Goal: Task Accomplishment & Management: Use online tool/utility

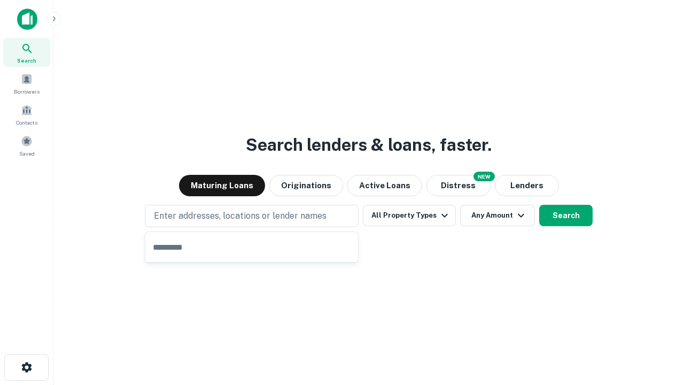
type input "**********"
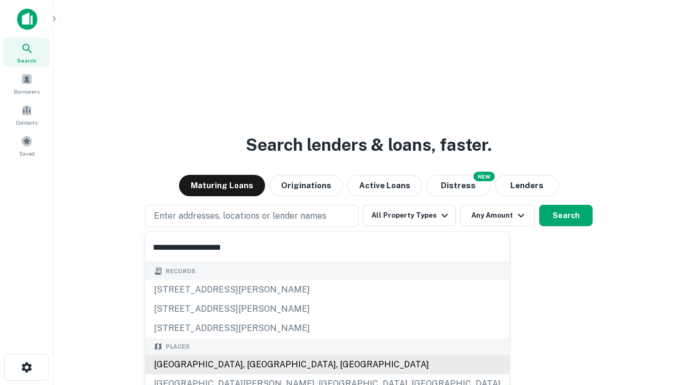
click at [255, 364] on div "Santa Monica, CA, USA" at bounding box center [327, 364] width 364 height 19
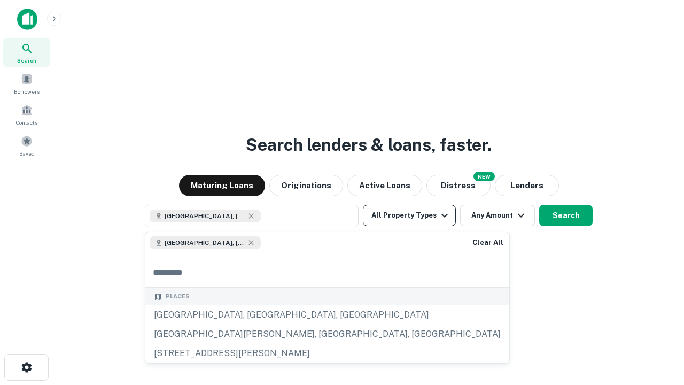
click at [409, 215] on button "All Property Types" at bounding box center [409, 215] width 93 height 21
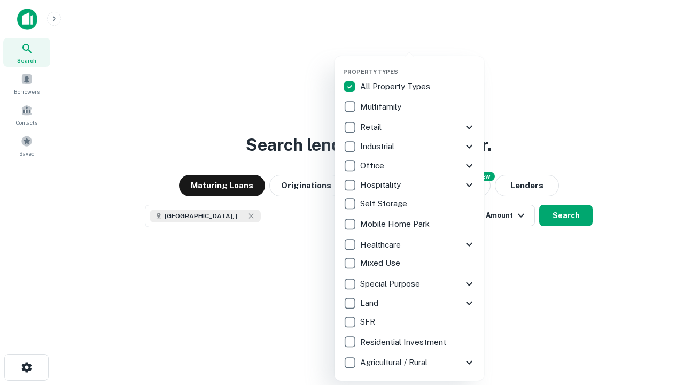
click at [418, 65] on button "button" at bounding box center [418, 65] width 150 height 1
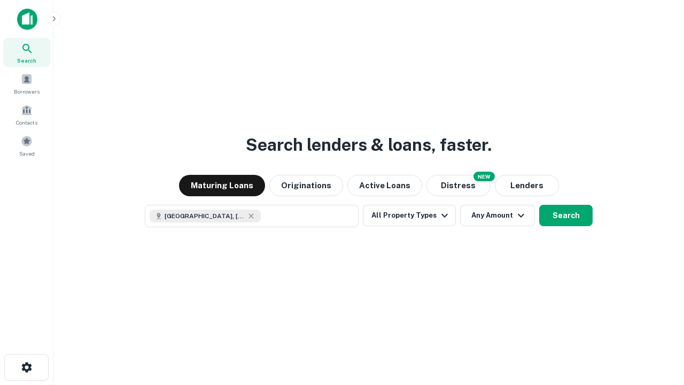
scroll to position [17, 0]
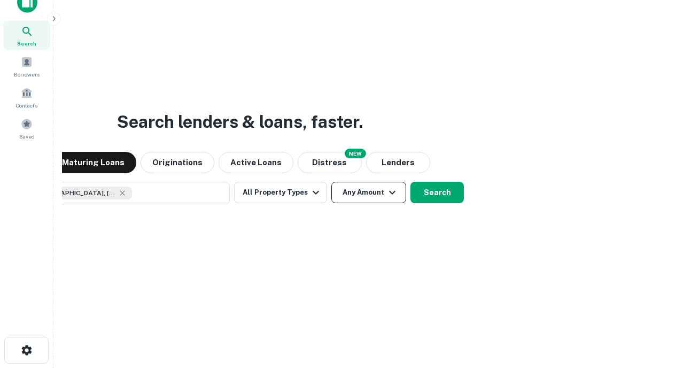
click at [331, 182] on button "Any Amount" at bounding box center [368, 192] width 75 height 21
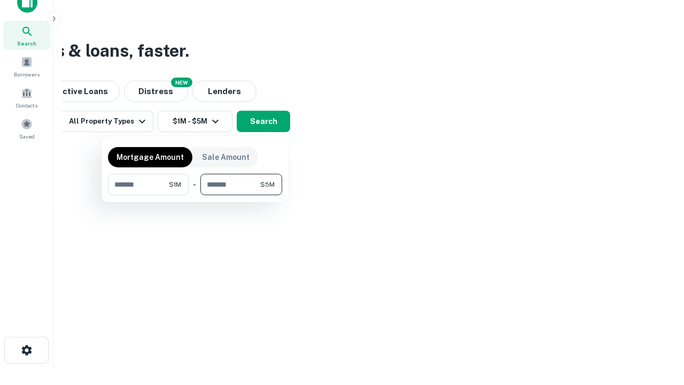
type input "*******"
click at [195, 195] on button "button" at bounding box center [195, 195] width 174 height 1
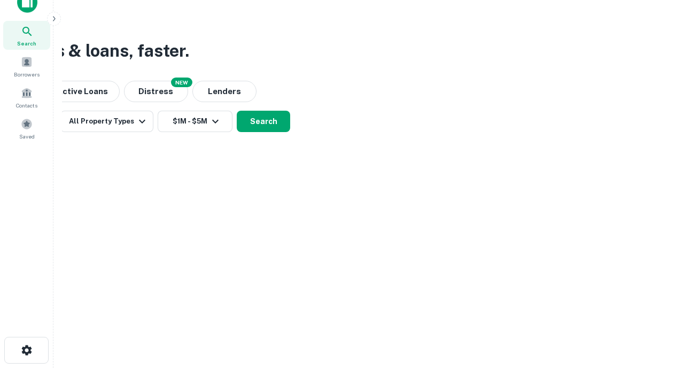
scroll to position [17, 0]
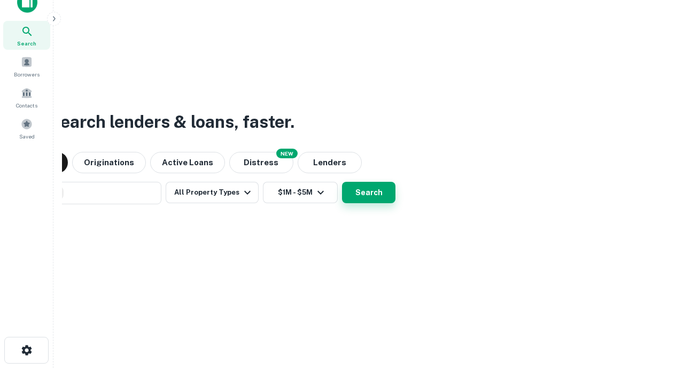
click at [342, 182] on button "Search" at bounding box center [368, 192] width 53 height 21
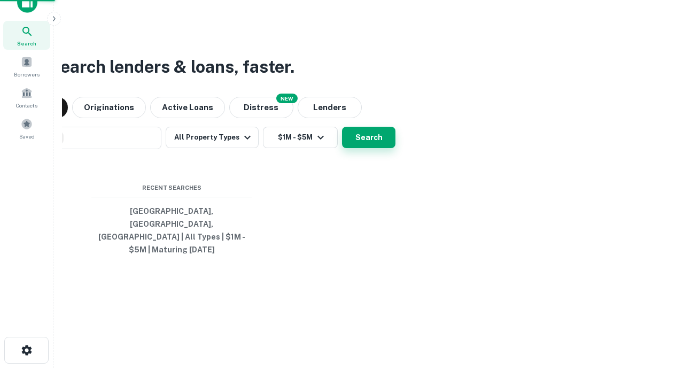
scroll to position [35, 302]
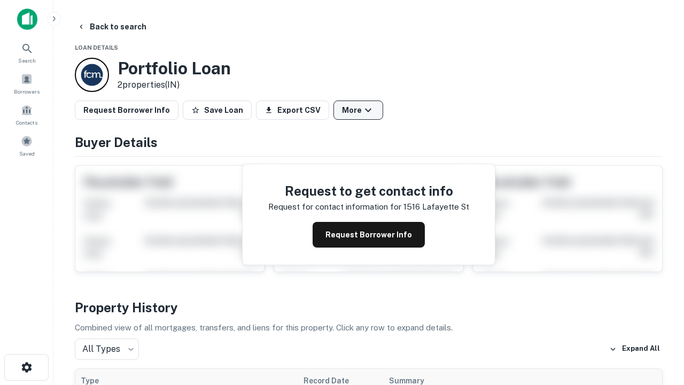
click at [358, 110] on button "More" at bounding box center [358, 109] width 50 height 19
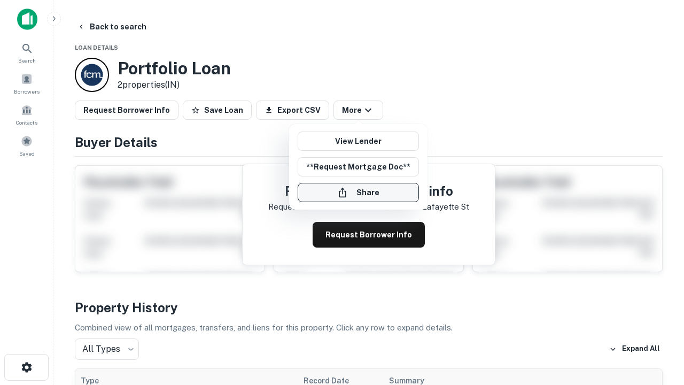
click at [358, 192] on button "Share" at bounding box center [358, 192] width 121 height 19
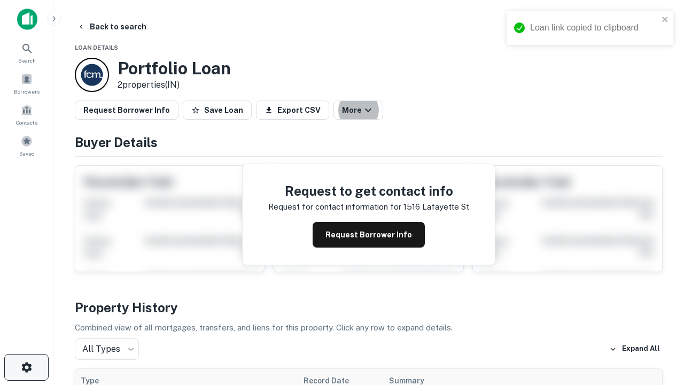
click at [26, 367] on icon "button" at bounding box center [26, 367] width 13 height 13
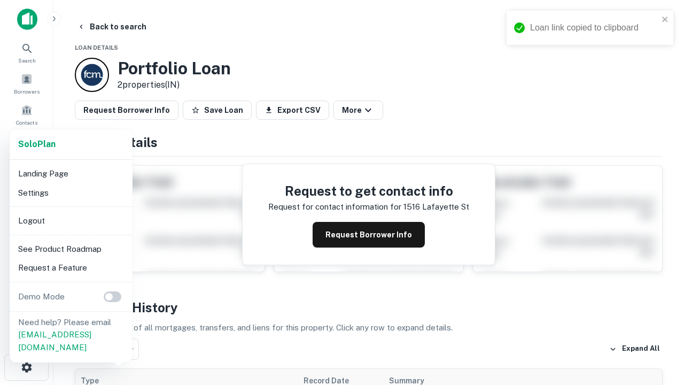
click at [71, 220] on li "Logout" at bounding box center [71, 220] width 114 height 19
